Goal: Find specific page/section: Find specific page/section

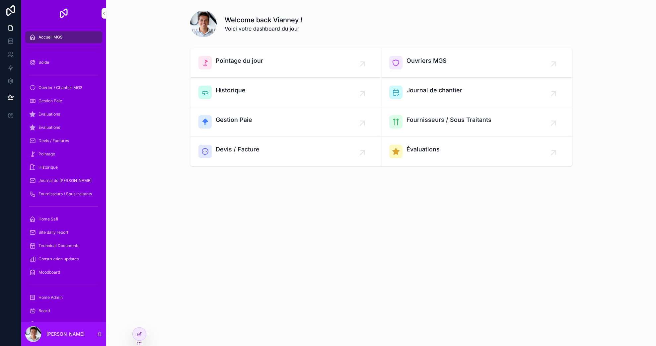
click at [143, 338] on div at bounding box center [139, 333] width 13 height 13
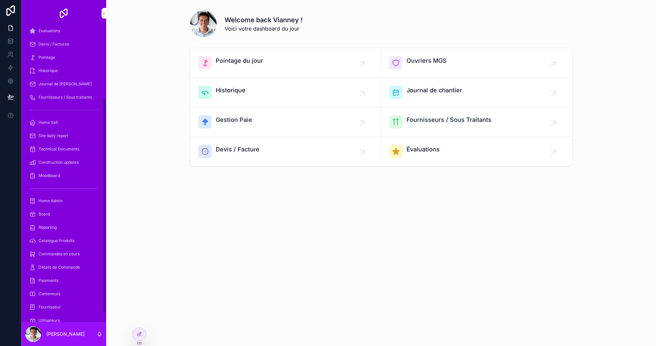
scroll to position [101, 0]
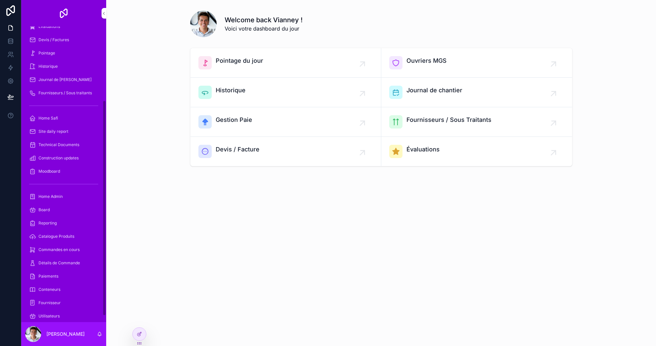
click at [67, 241] on div "Catalogue Produits" at bounding box center [63, 236] width 69 height 11
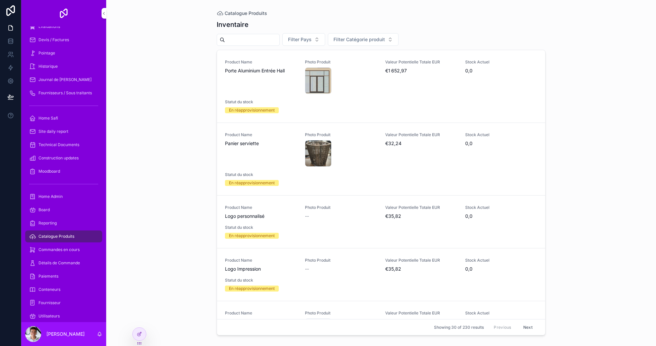
click at [369, 39] on span "Filter Catégorie produit" at bounding box center [358, 39] width 51 height 7
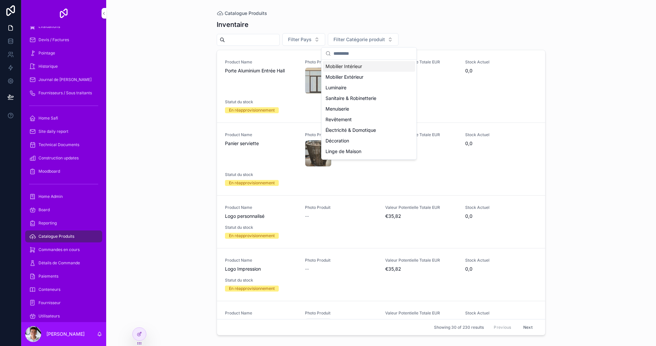
click at [369, 39] on span "Filter Catégorie produit" at bounding box center [358, 39] width 51 height 7
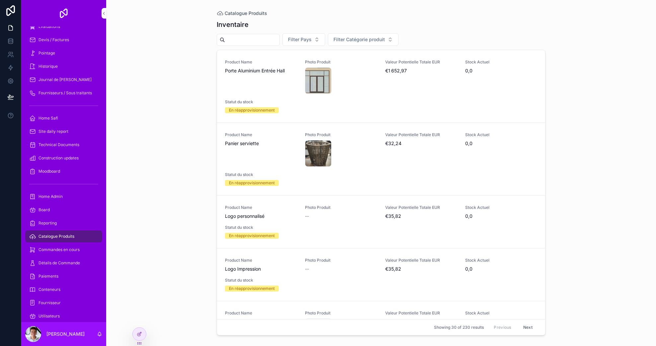
click at [366, 39] on span "Filter Catégorie produit" at bounding box center [358, 39] width 51 height 7
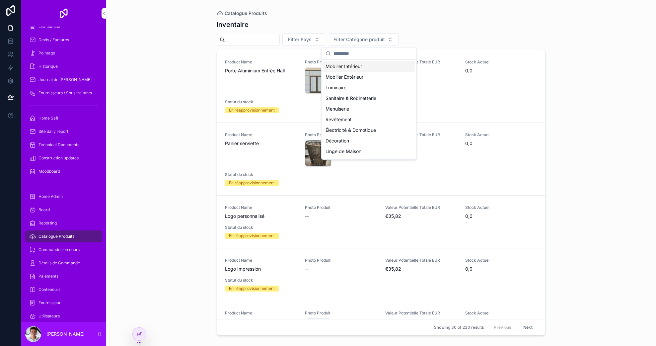
click at [299, 40] on span "Filter Pays" at bounding box center [300, 39] width 24 height 7
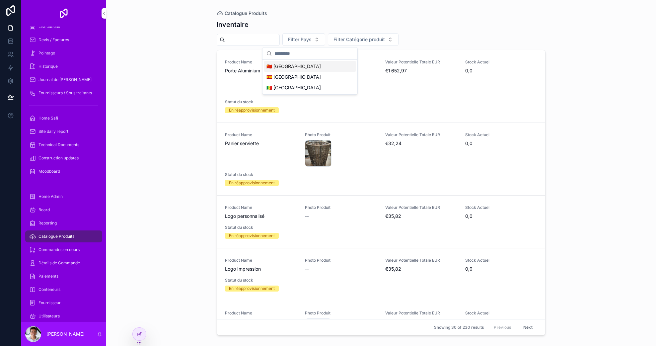
click at [301, 41] on span "Filter Pays" at bounding box center [300, 39] width 24 height 7
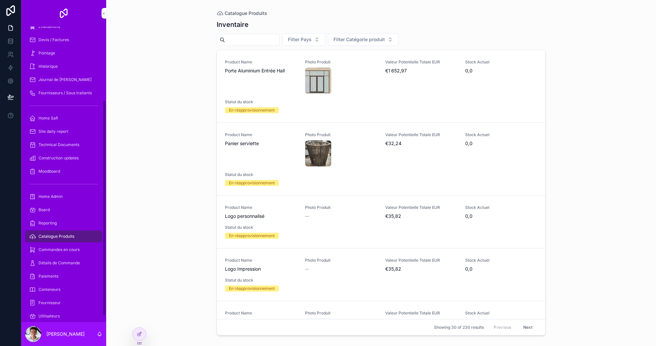
click at [65, 251] on span "Commandes en cours" at bounding box center [58, 249] width 41 height 5
